Goal: Complete application form

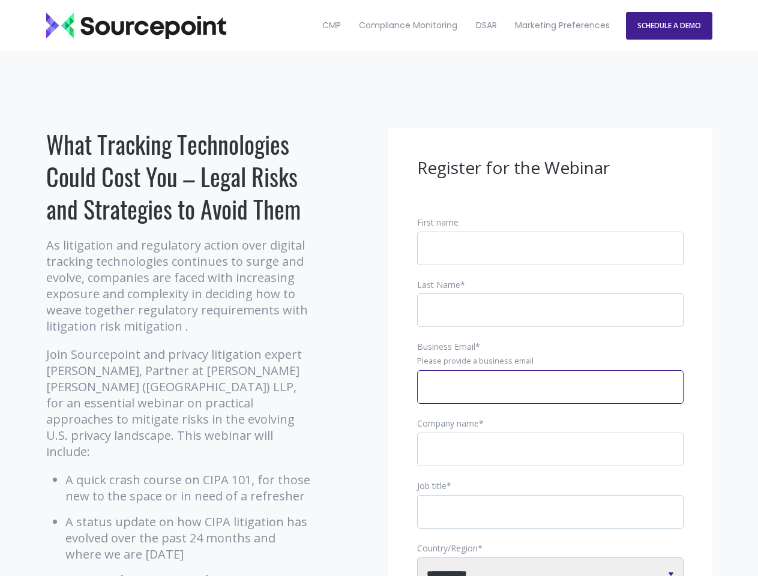
click at [551, 397] on input "Business Email *" at bounding box center [550, 387] width 267 height 34
